Goal: Task Accomplishment & Management: Use online tool/utility

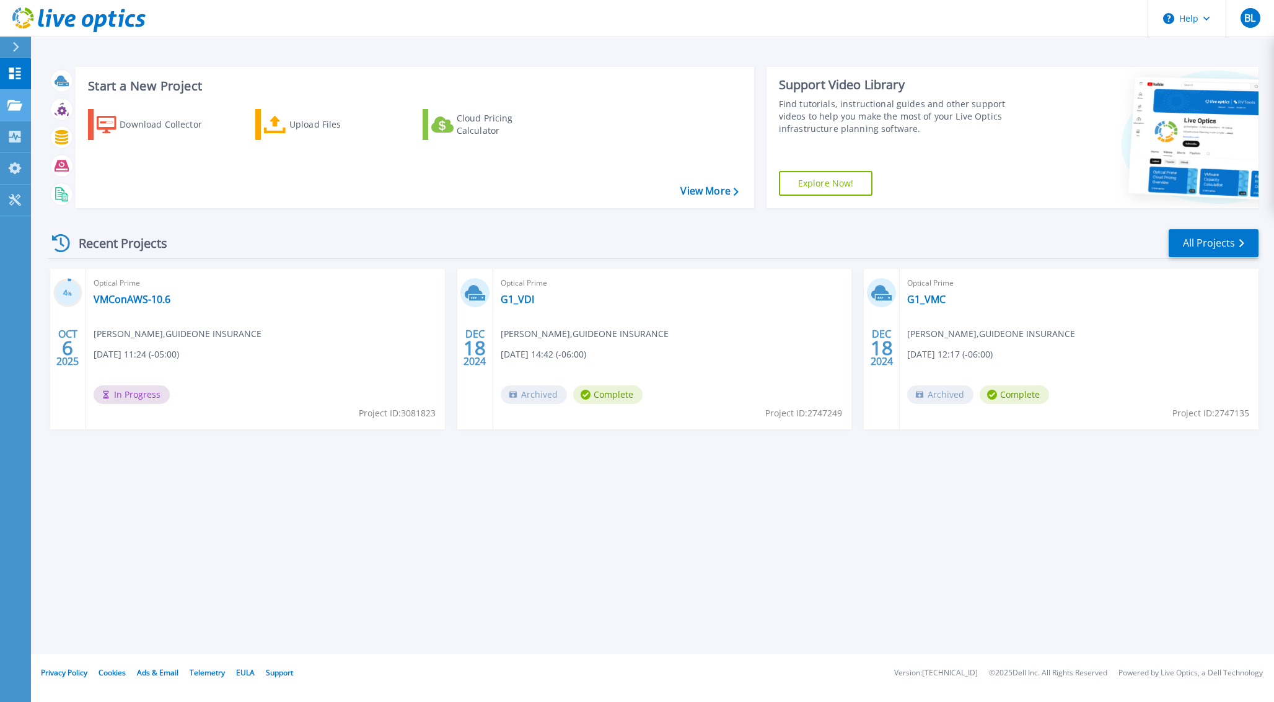
click at [11, 106] on icon at bounding box center [14, 105] width 15 height 11
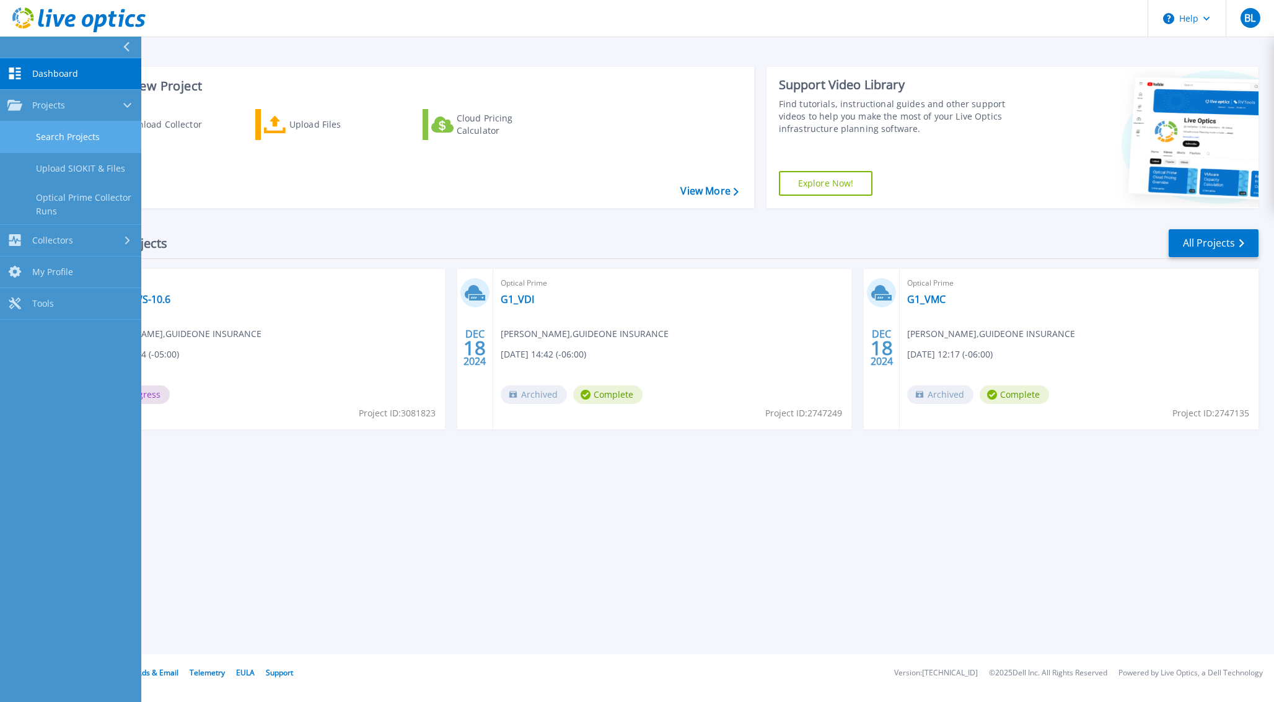
click at [78, 133] on link "Search Projects" at bounding box center [70, 137] width 141 height 32
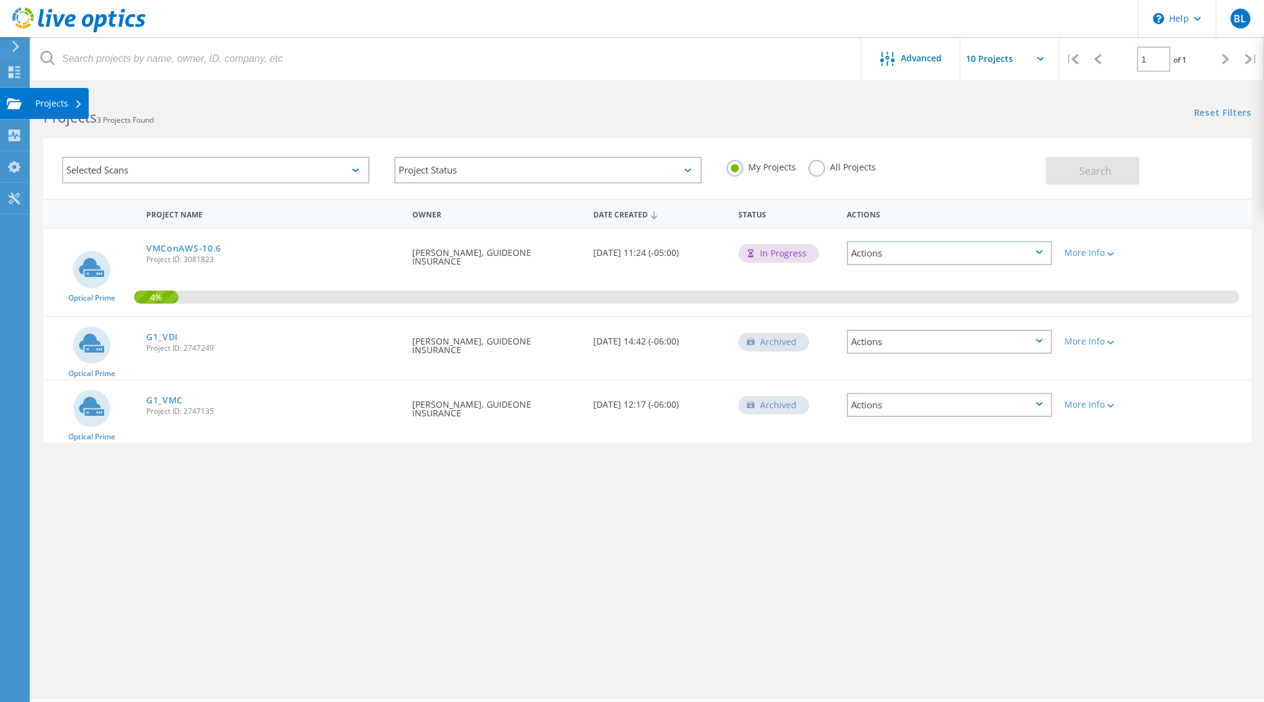
click at [12, 102] on icon at bounding box center [14, 104] width 15 height 12
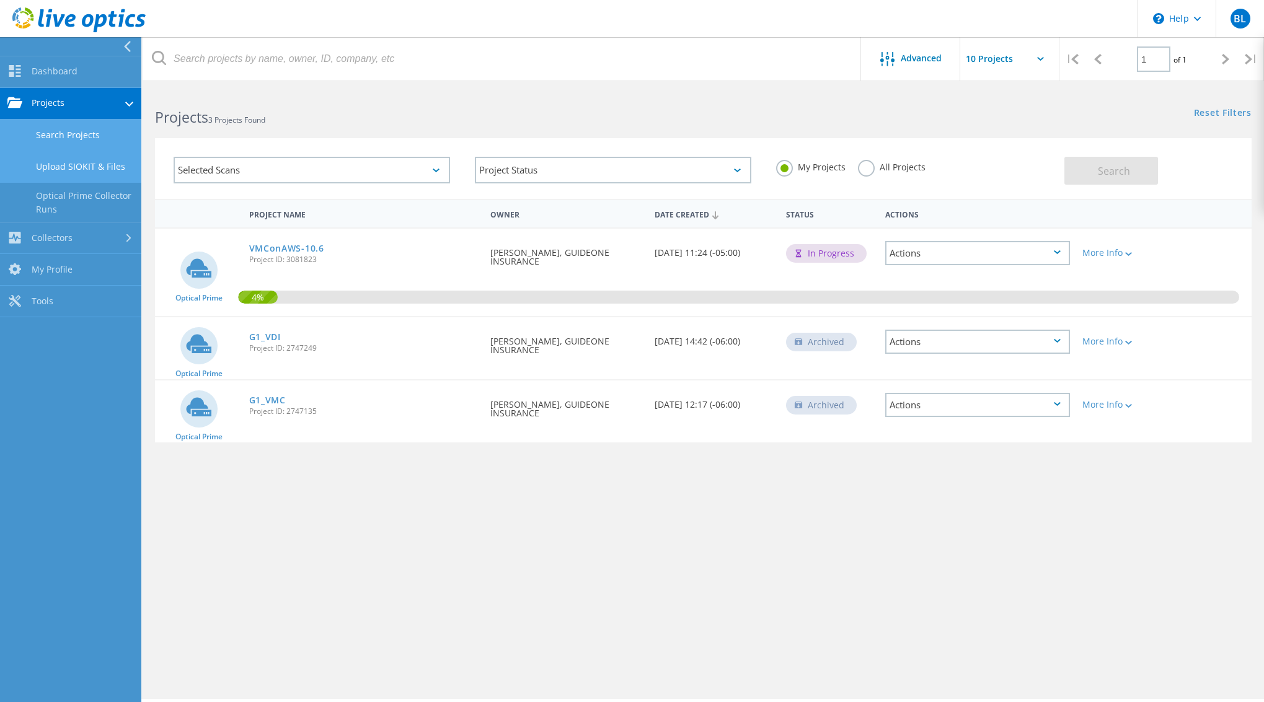
click at [97, 166] on link "Upload SIOKIT & Files" at bounding box center [70, 167] width 141 height 32
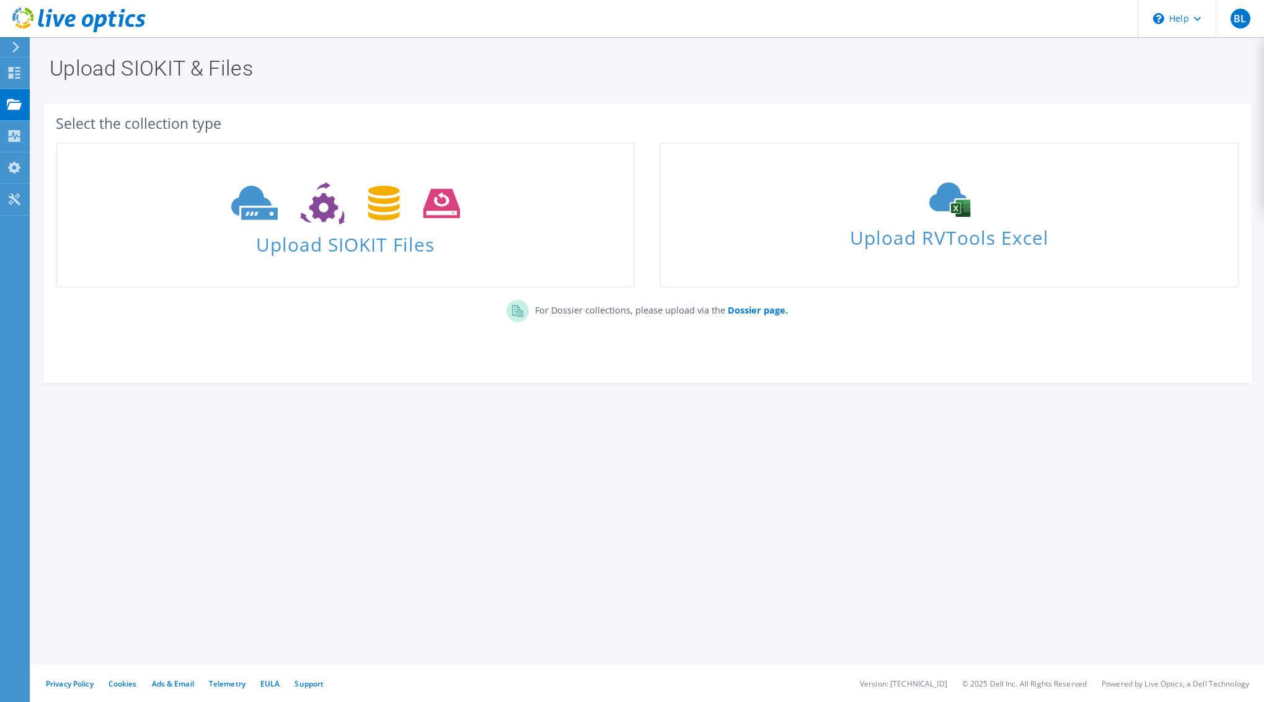
click at [378, 254] on span "Upload SIOKIT Files" at bounding box center [345, 240] width 576 height 27
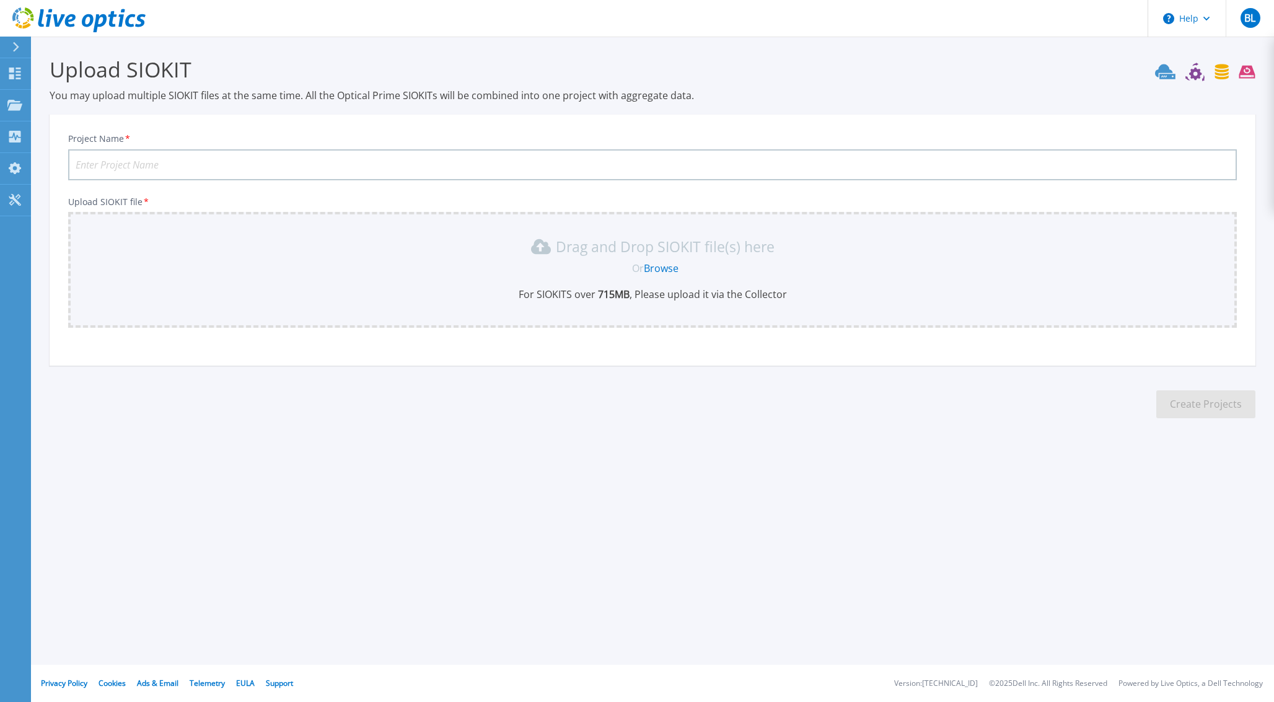
click at [501, 173] on input "Project Name *" at bounding box center [652, 164] width 1169 height 31
click at [474, 166] on input "Project Name *" at bounding box center [652, 164] width 1169 height 31
type input "VMConAWS10.3-12hour run"
click at [783, 255] on div "Drag and Drop SIOKIT file(s) here" at bounding box center [653, 247] width 1154 height 20
click at [669, 266] on link "Browse" at bounding box center [661, 269] width 35 height 14
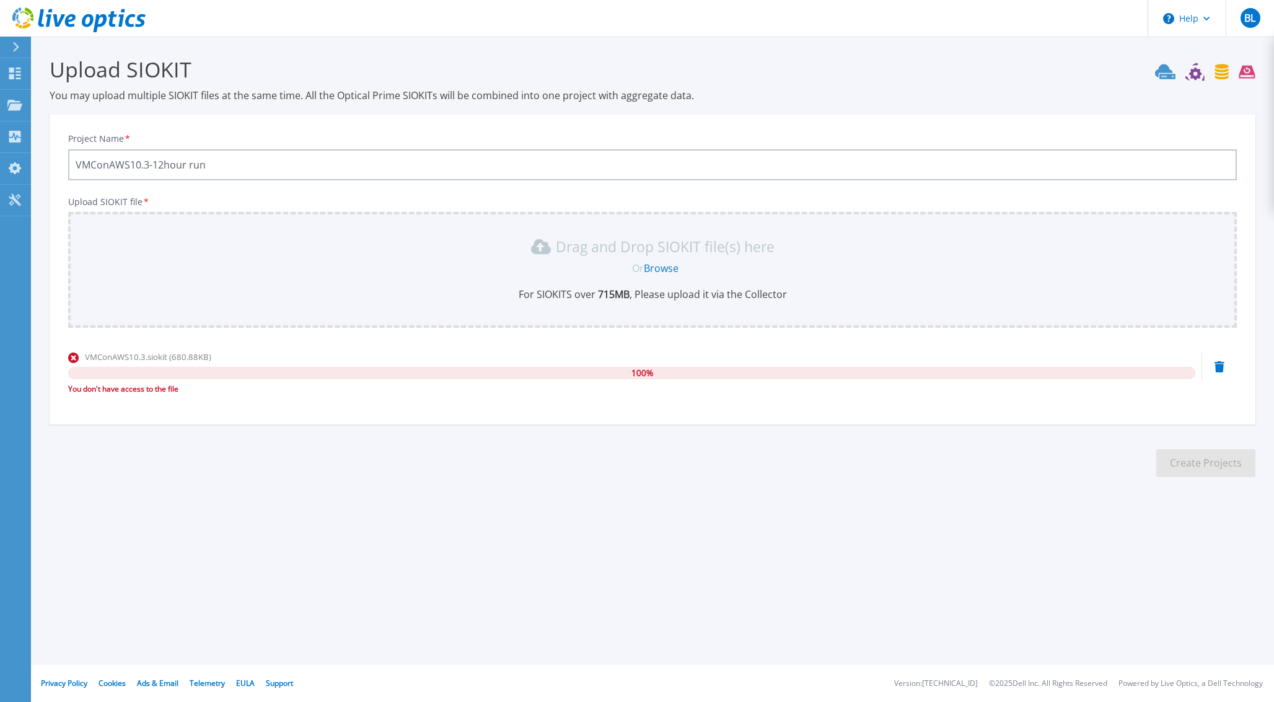
click at [547, 40] on section "Upload SIOKIT You may upload multiple SIOKIT files at the same time. All the Op…" at bounding box center [652, 271] width 1243 height 469
click at [655, 269] on link "Browse" at bounding box center [661, 269] width 35 height 14
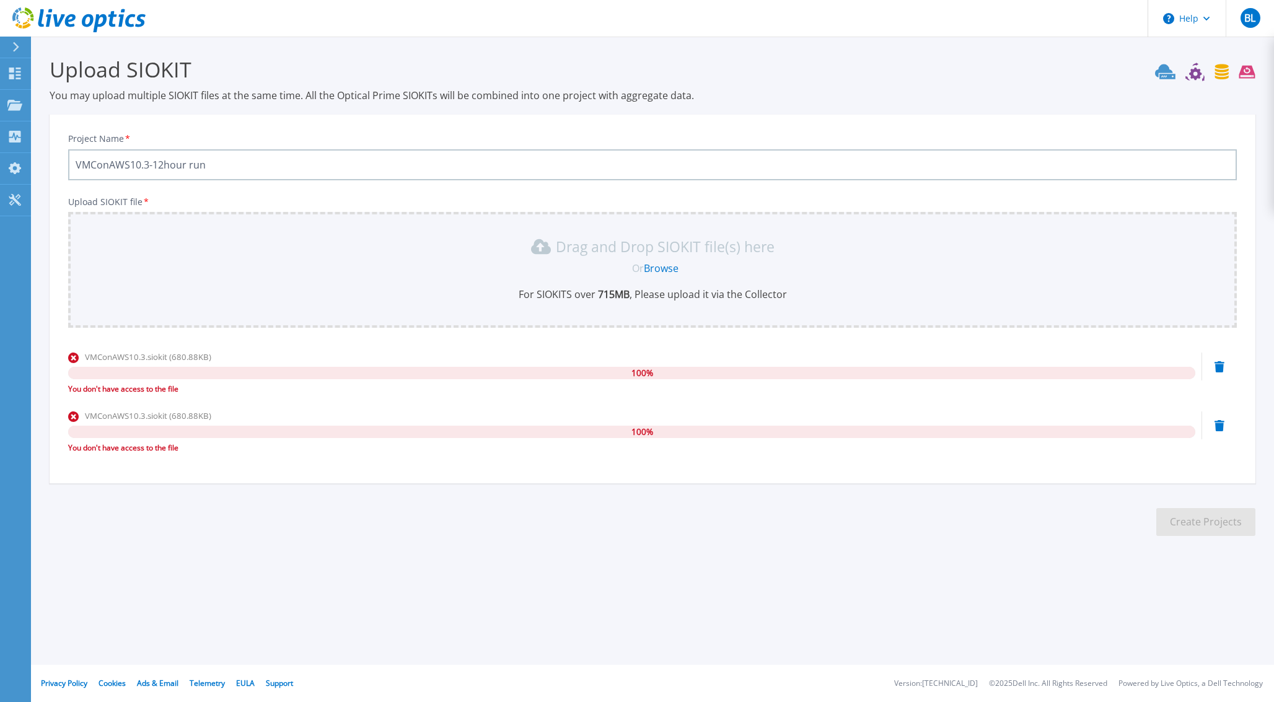
click at [1225, 364] on div "VMConAWS10.3.siokit (680.88KB) 100 % You don't have access to the file" at bounding box center [652, 377] width 1169 height 53
click at [1217, 363] on icon at bounding box center [1220, 366] width 10 height 11
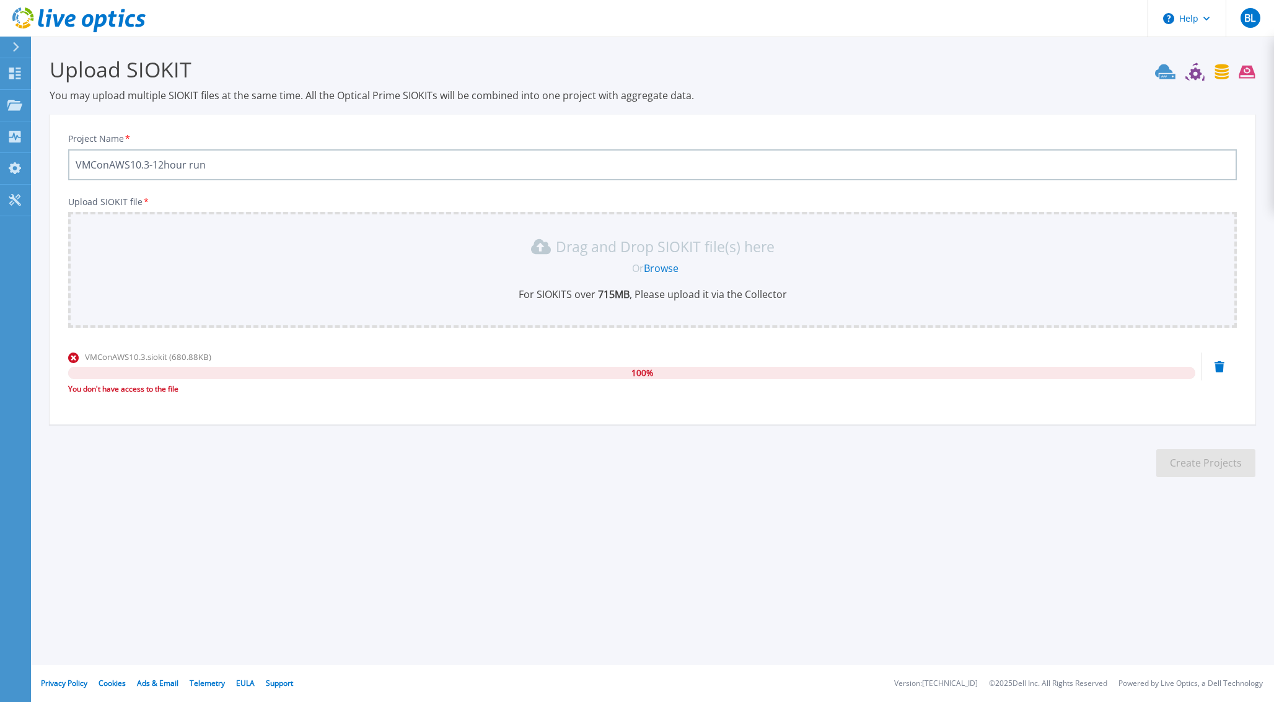
click at [1218, 367] on icon at bounding box center [1220, 366] width 10 height 11
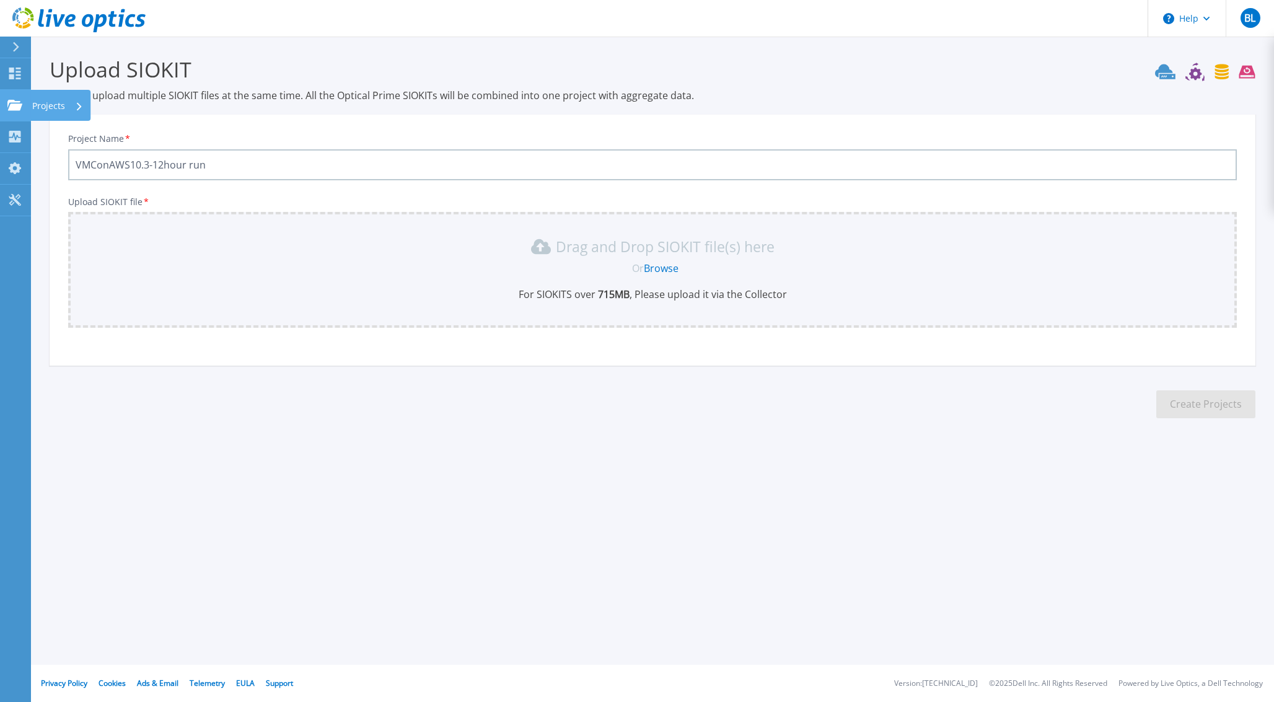
click at [8, 104] on icon at bounding box center [14, 105] width 15 height 11
